Goal: Transaction & Acquisition: Purchase product/service

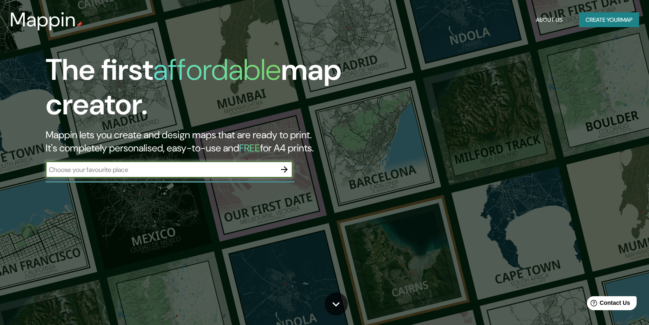
click at [287, 174] on icon "button" at bounding box center [284, 170] width 10 height 10
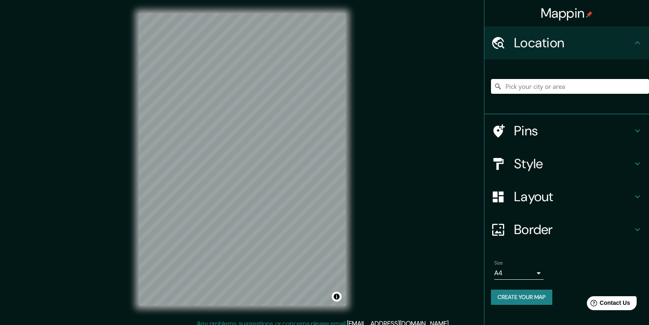
click at [545, 88] on input "Pick your city or area" at bounding box center [570, 86] width 158 height 15
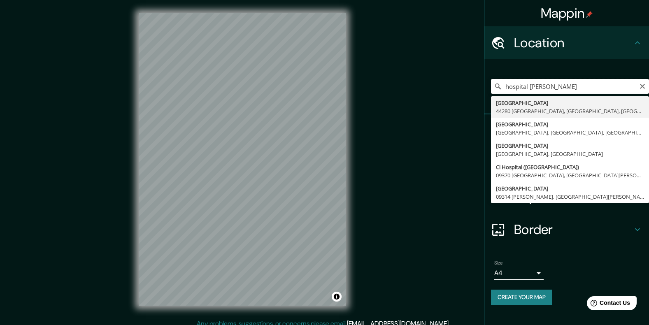
type input "hospital [PERSON_NAME]"
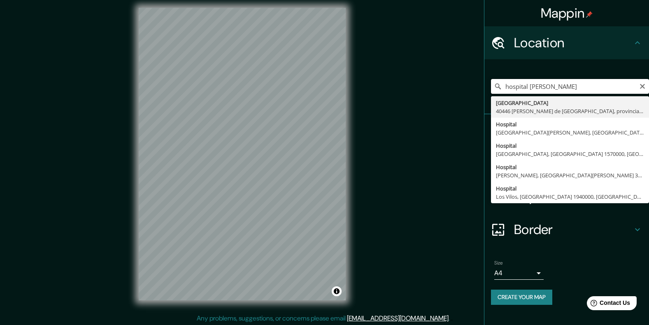
scroll to position [7, 0]
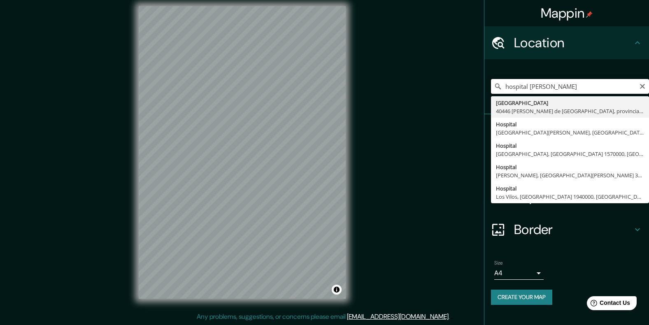
drag, startPoint x: 564, startPoint y: 84, endPoint x: 353, endPoint y: 107, distance: 212.3
click at [353, 107] on div "Mappin Location hospital [GEOGRAPHIC_DATA] [GEOGRAPHIC_DATA][PERSON_NAME], [GEO…" at bounding box center [324, 159] width 649 height 332
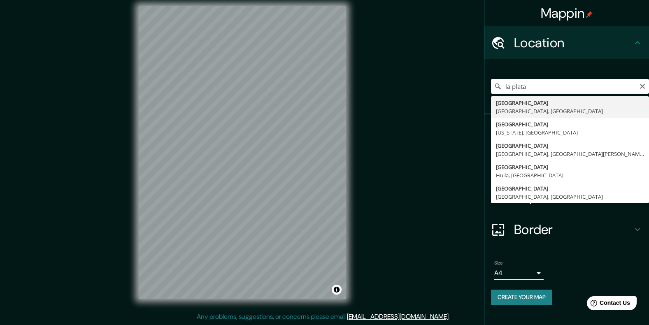
type input "[GEOGRAPHIC_DATA], [GEOGRAPHIC_DATA], [GEOGRAPHIC_DATA]"
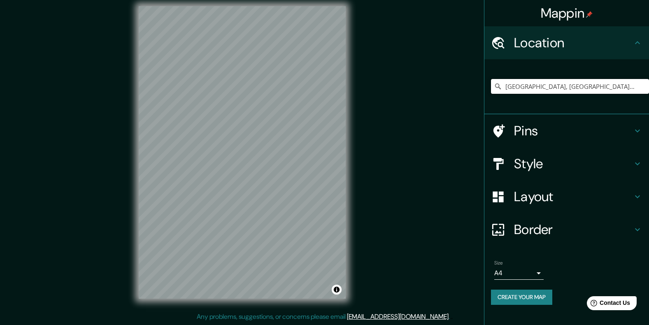
scroll to position [0, 0]
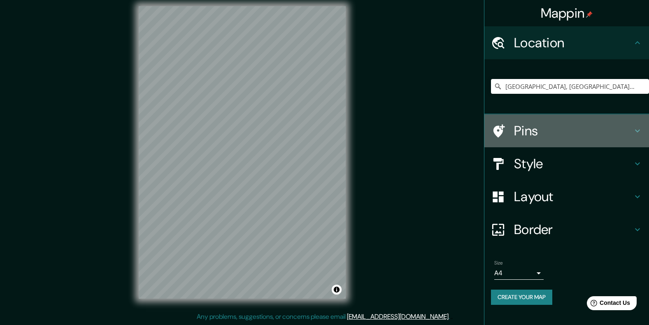
click at [557, 126] on h4 "Pins" at bounding box center [573, 131] width 118 height 16
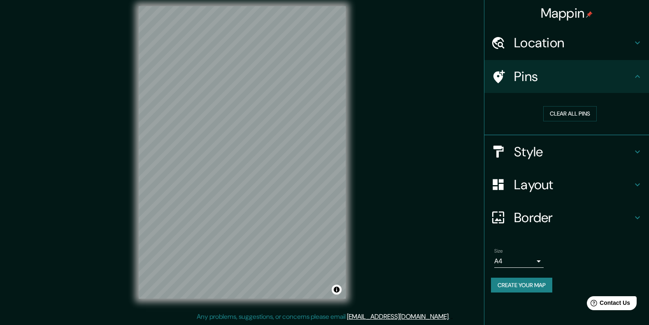
click at [563, 144] on h4 "Style" at bounding box center [573, 152] width 118 height 16
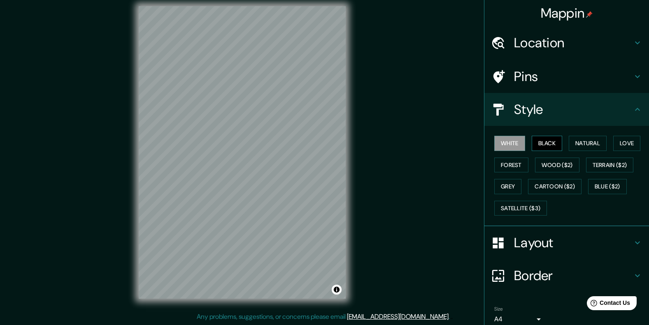
click at [547, 141] on button "Black" at bounding box center [546, 143] width 31 height 15
click at [262, 100] on div at bounding box center [263, 99] width 7 height 7
